Goal: Information Seeking & Learning: Learn about a topic

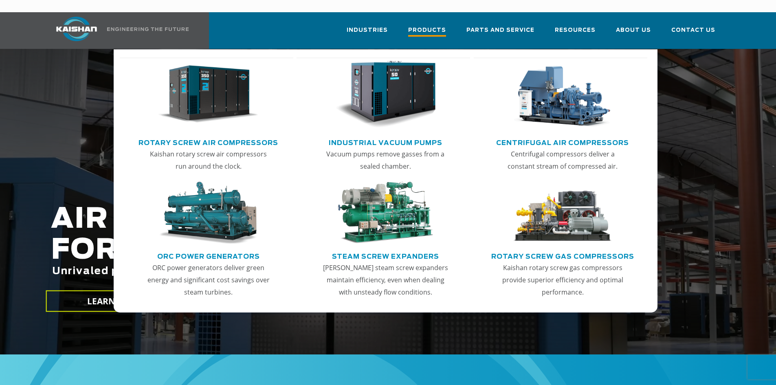
click at [444, 26] on span "Products" at bounding box center [427, 31] width 38 height 11
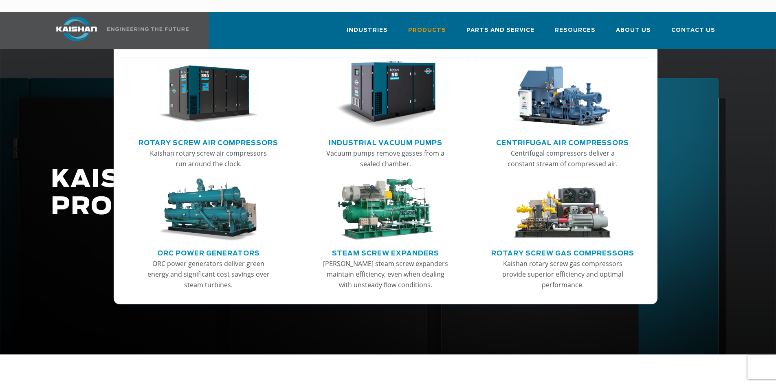
click at [203, 136] on link "Rotary Screw Air Compressors" at bounding box center [209, 142] width 140 height 12
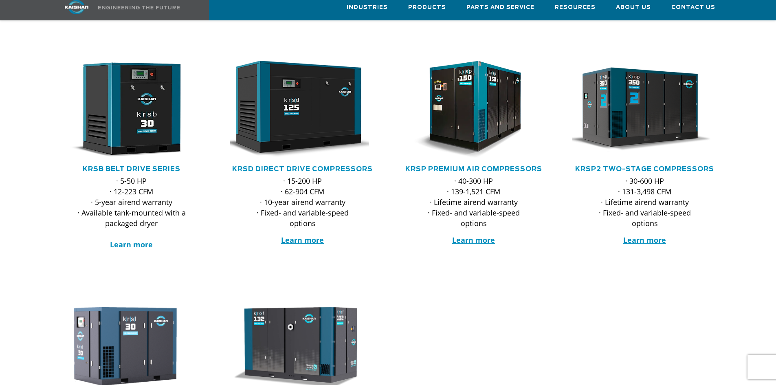
scroll to position [132, 0]
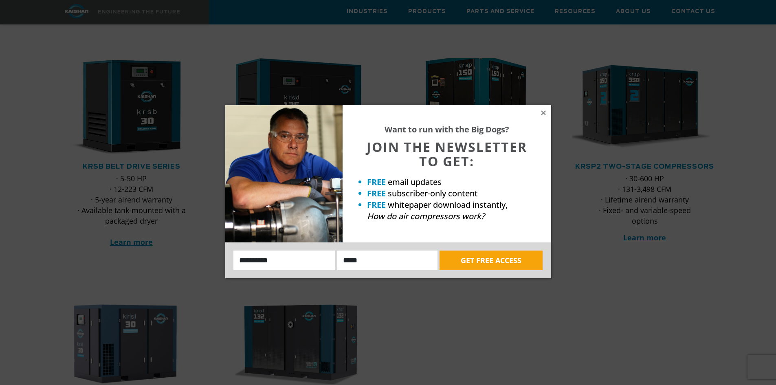
drag, startPoint x: 543, startPoint y: 110, endPoint x: 417, endPoint y: 78, distance: 130.5
click at [543, 110] on icon at bounding box center [543, 112] width 7 height 7
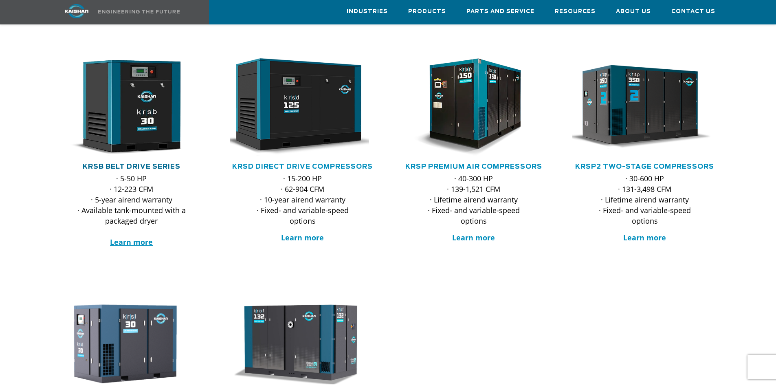
click at [131, 163] on link "KRSB Belt Drive Series" at bounding box center [132, 166] width 98 height 7
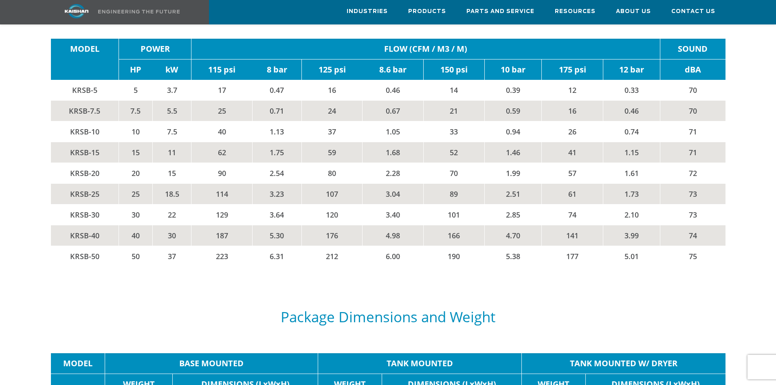
scroll to position [1640, 0]
